Goal: Task Accomplishment & Management: Manage account settings

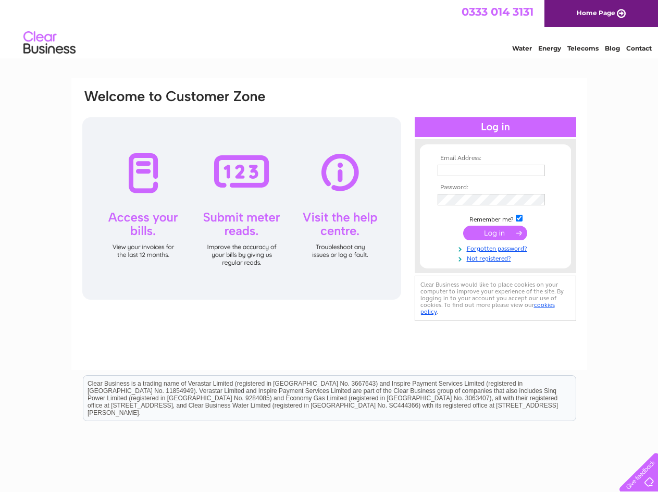
type input "[PERSON_NAME][EMAIL_ADDRESS][DOMAIN_NAME]"
click at [498, 231] on input "submit" at bounding box center [495, 233] width 64 height 15
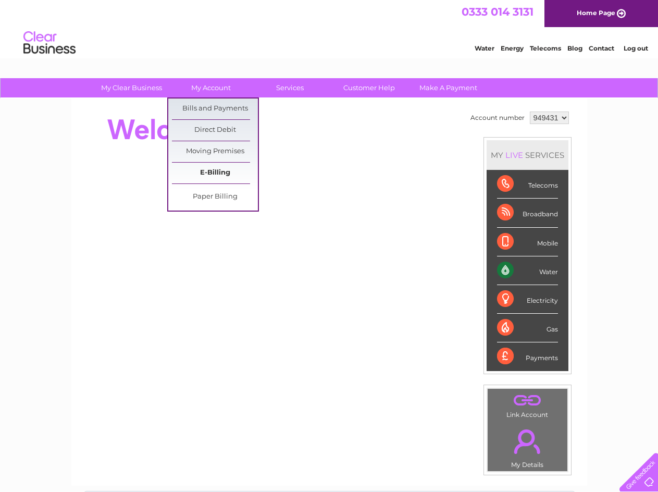
click at [208, 177] on link "E-Billing" at bounding box center [215, 173] width 86 height 21
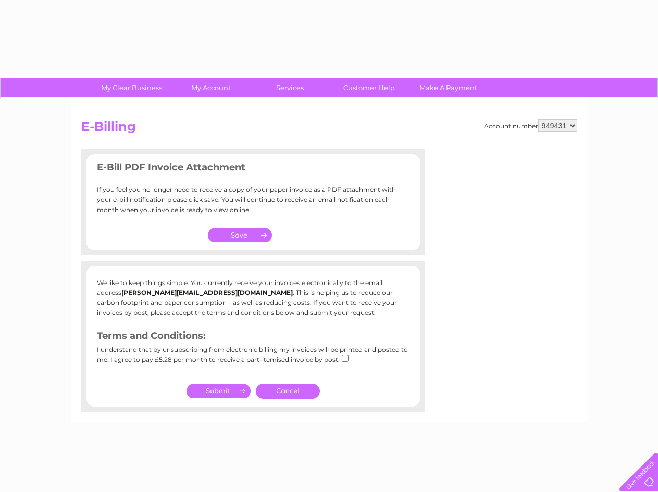
click at [212, 171] on h3 "E-Bill PDF Invoice Attachment" at bounding box center [253, 169] width 313 height 18
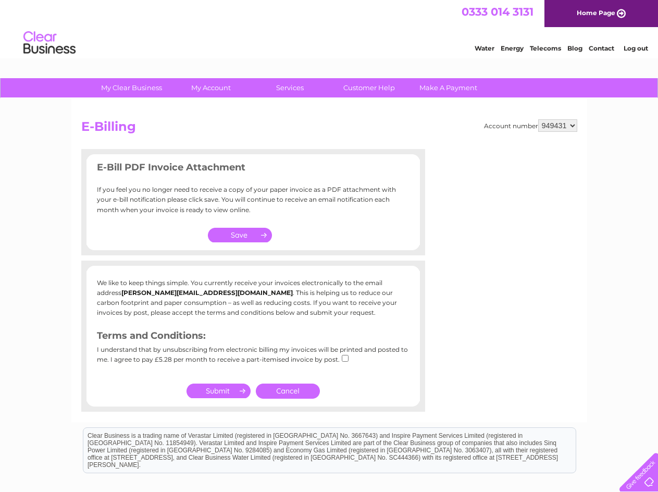
click at [298, 390] on link "Cancel" at bounding box center [288, 391] width 64 height 15
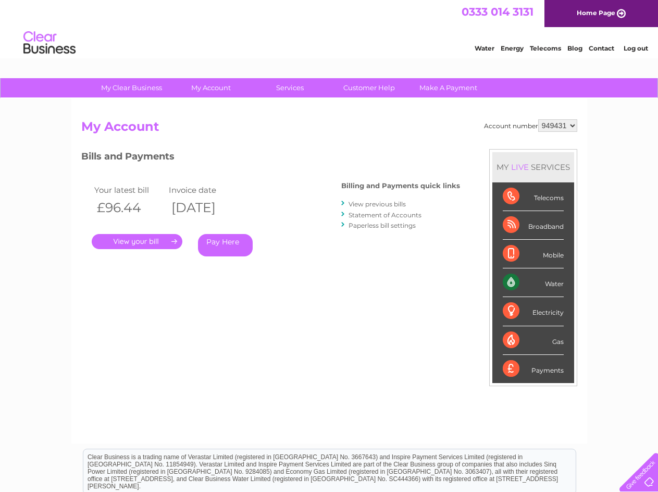
click at [385, 203] on link "View previous bills" at bounding box center [377, 204] width 57 height 8
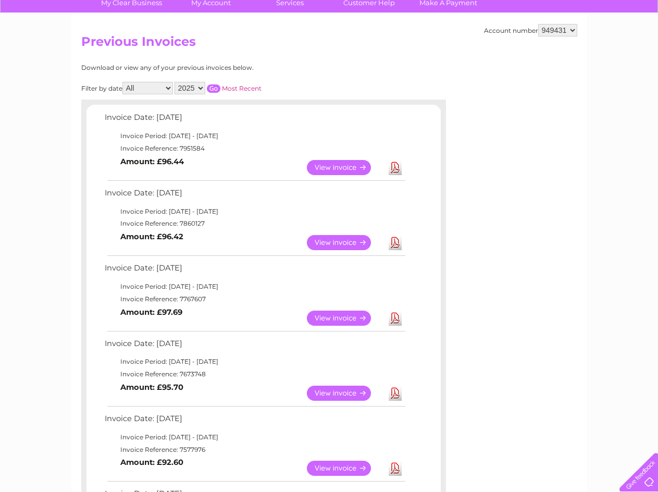
scroll to position [104, 0]
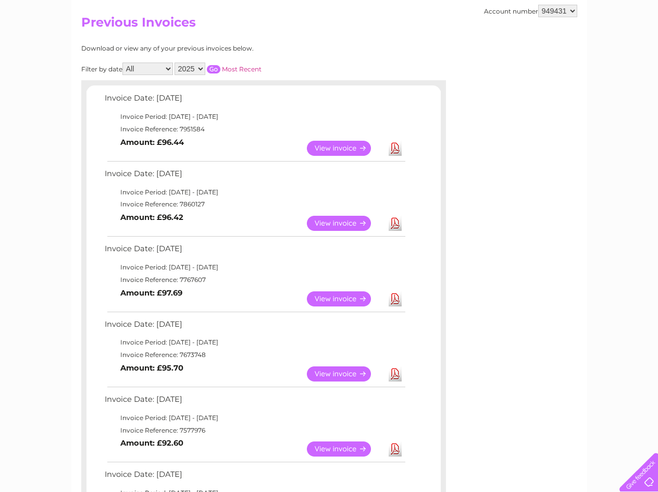
click at [338, 227] on link "View" at bounding box center [345, 223] width 77 height 15
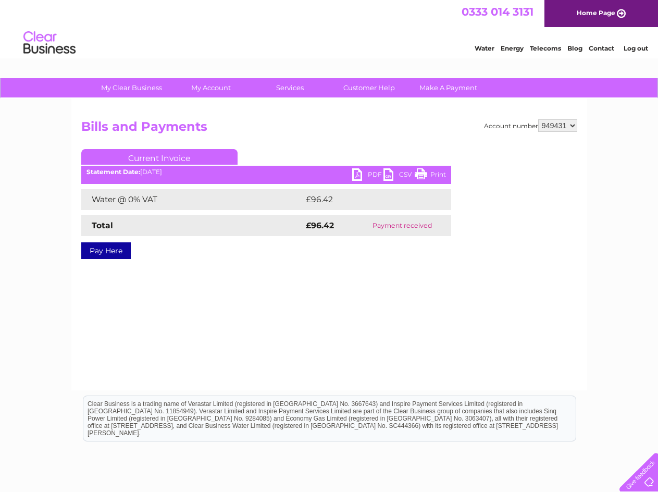
click at [370, 172] on link "PDF" at bounding box center [367, 175] width 31 height 15
click at [641, 48] on link "Log out" at bounding box center [636, 48] width 24 height 8
